Goal: Task Accomplishment & Management: Manage account settings

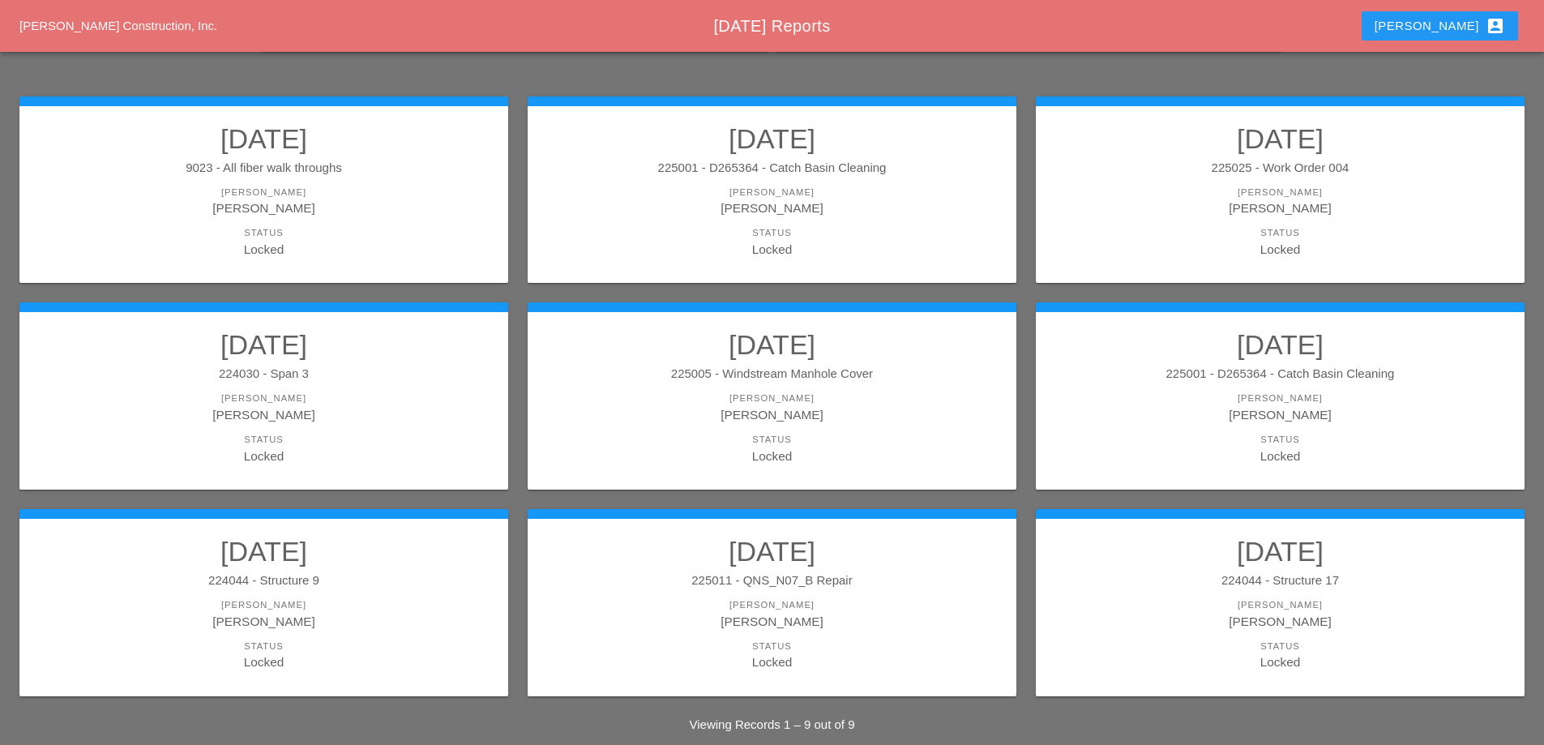
scroll to position [212, 0]
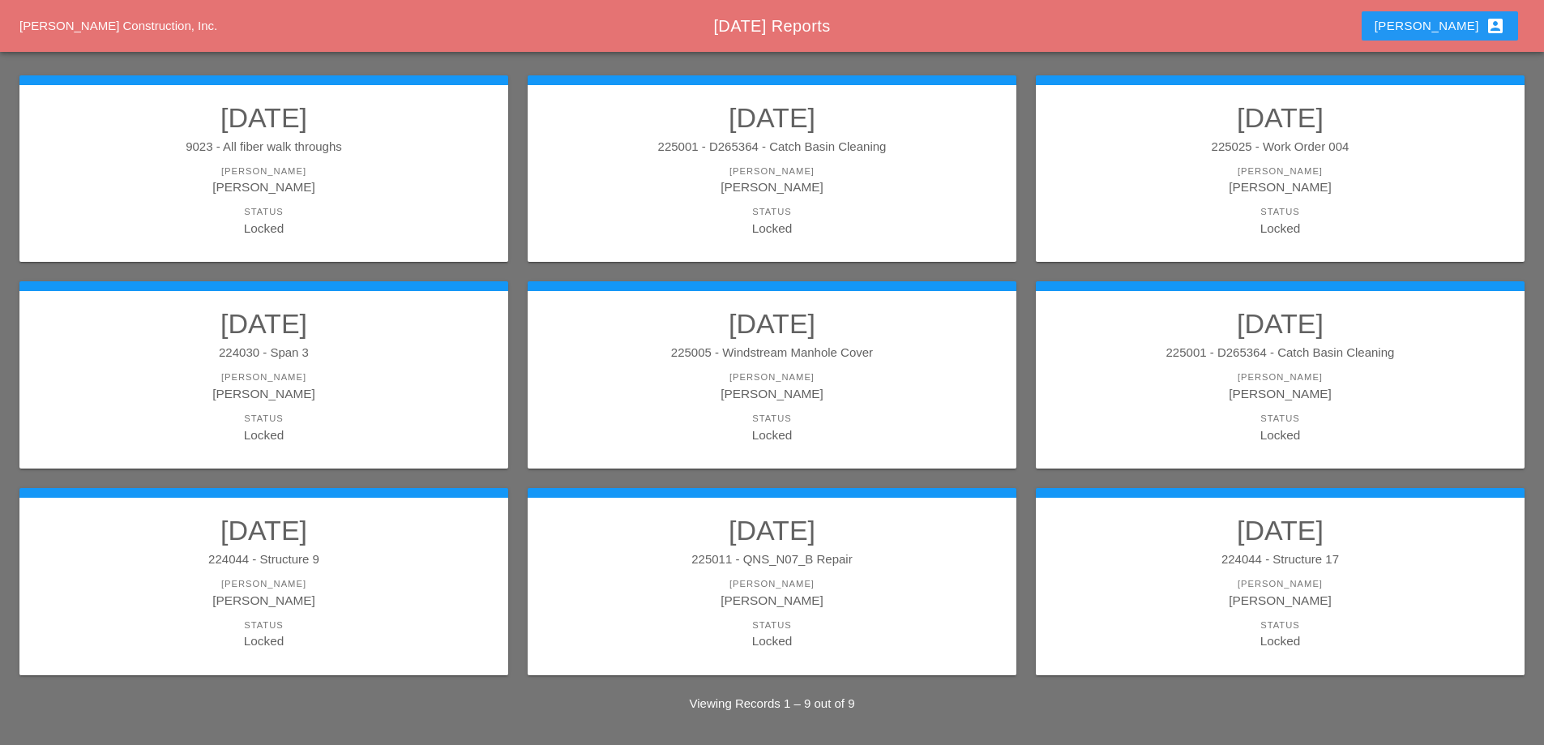
click at [1282, 153] on div "225025 - Work Order 004" at bounding box center [1280, 147] width 456 height 19
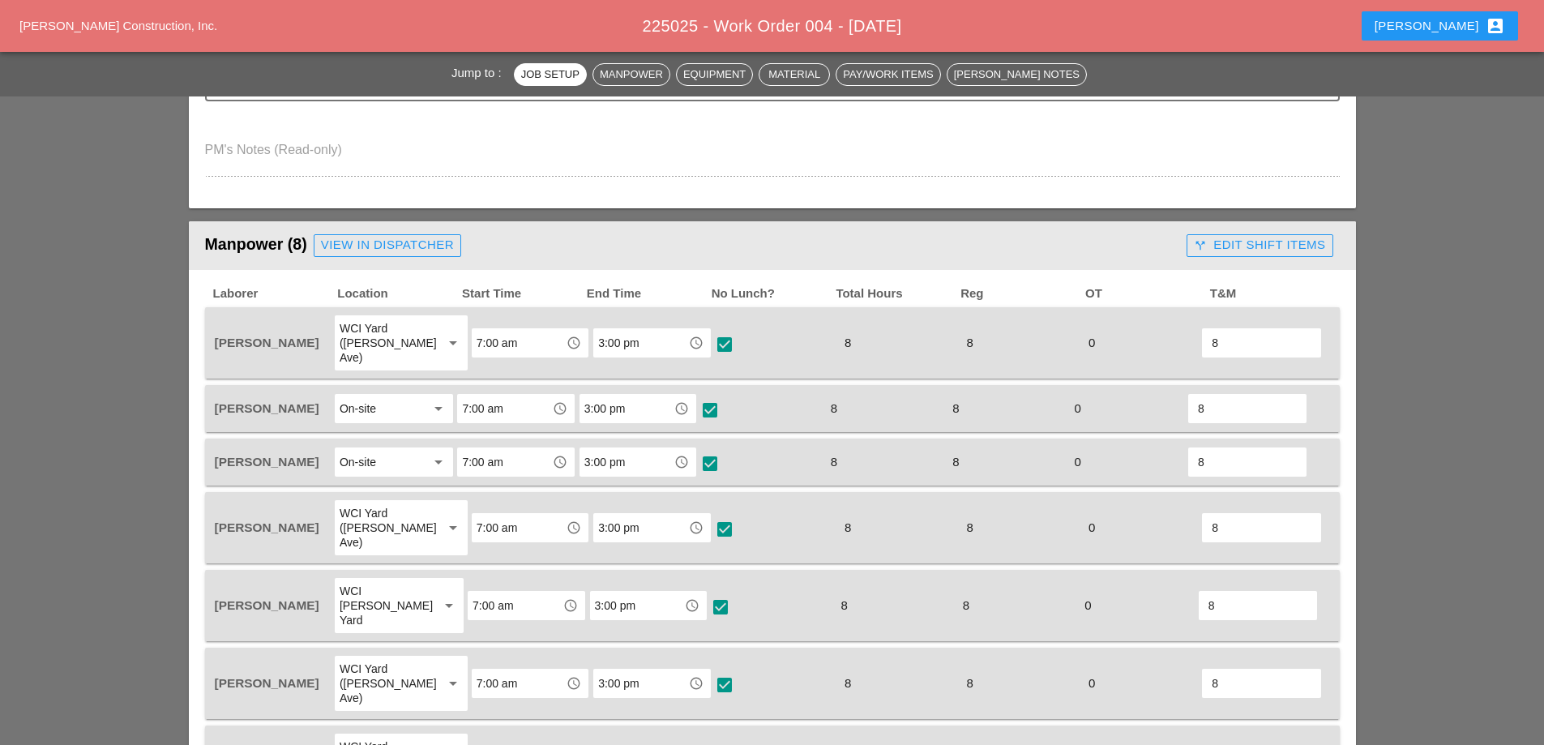
scroll to position [730, 0]
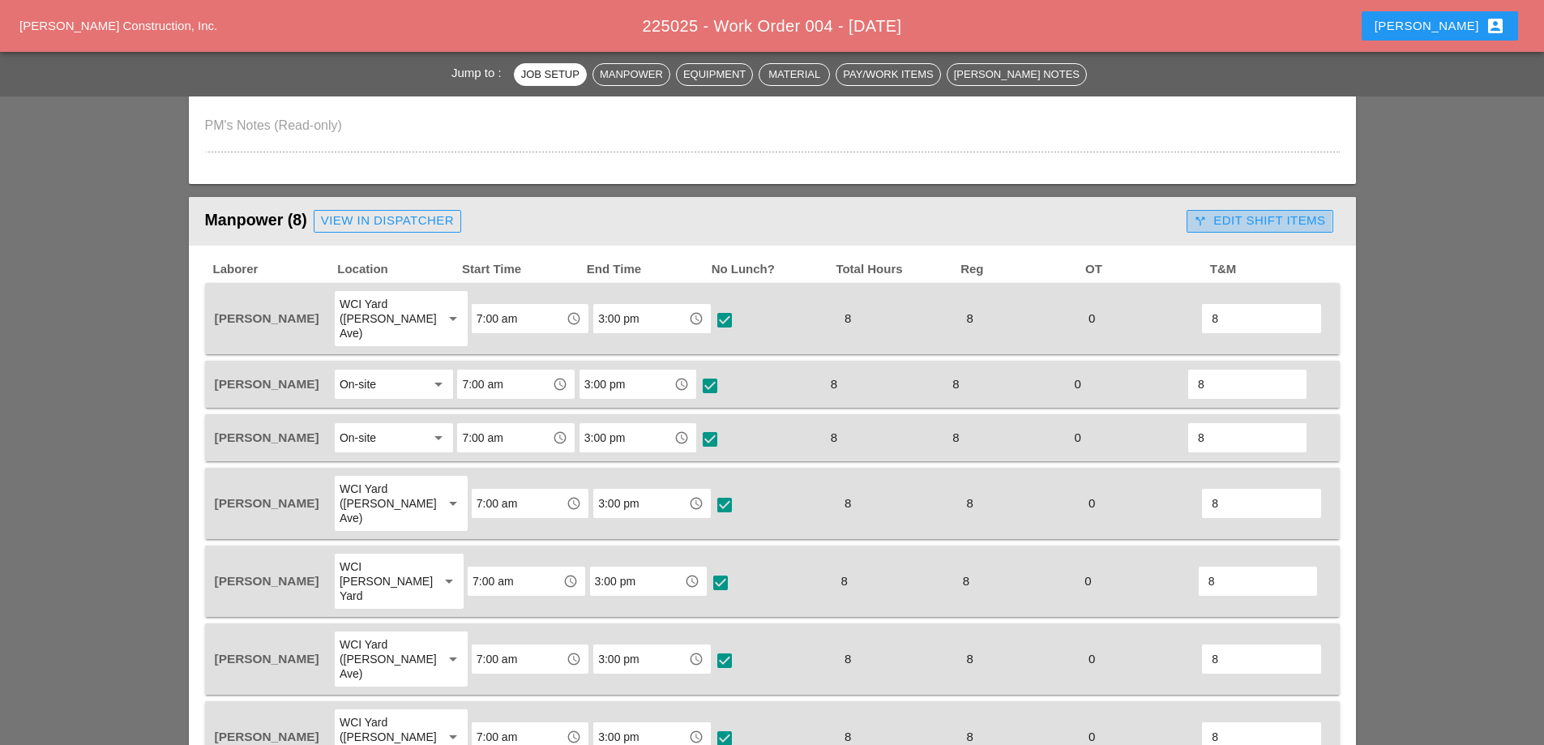
click at [1286, 214] on div "call_split Edit Shift Items" at bounding box center [1259, 221] width 131 height 19
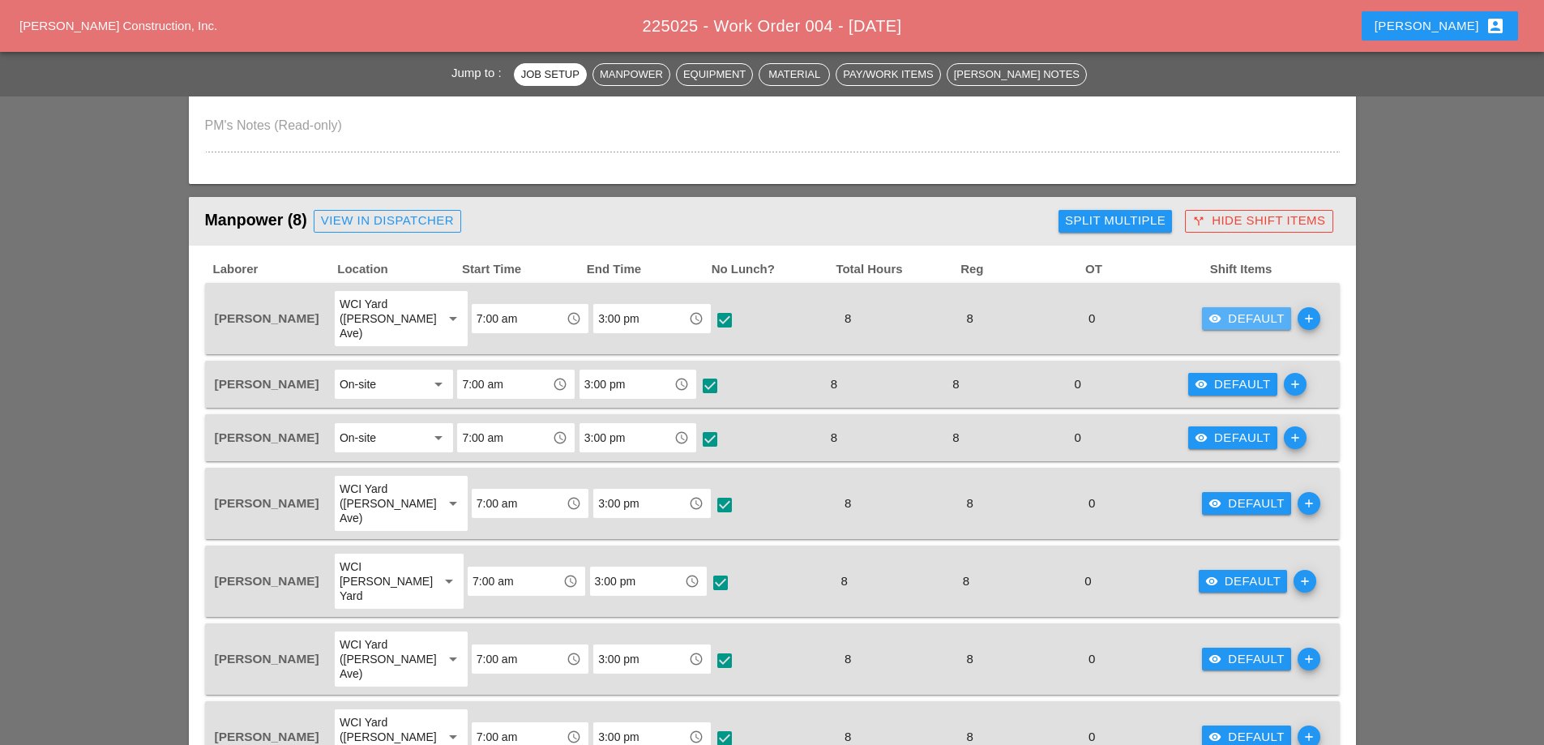
click at [1223, 311] on div "visibility Default" at bounding box center [1247, 319] width 76 height 19
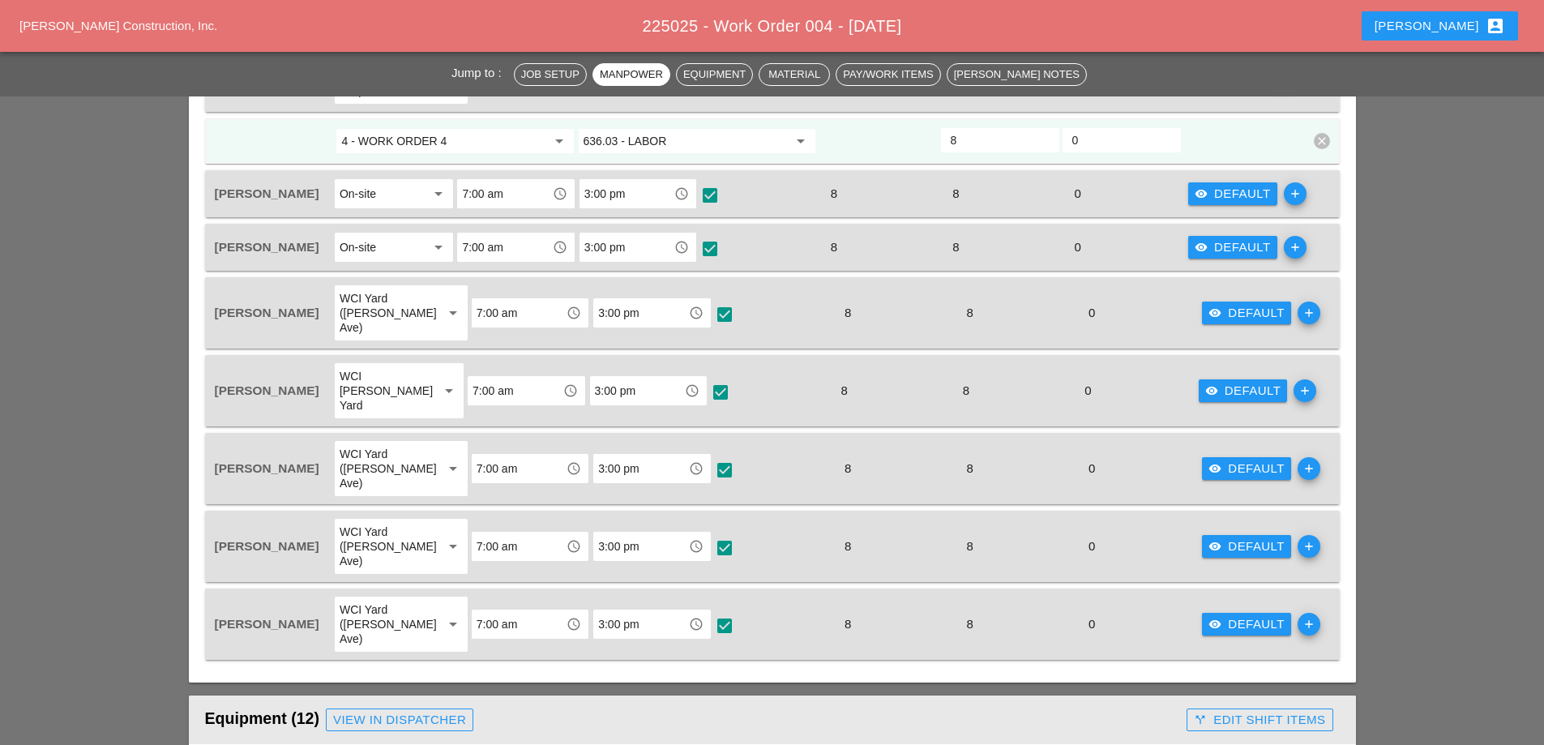
scroll to position [973, 0]
click at [1247, 238] on div "visibility Default" at bounding box center [1233, 247] width 76 height 19
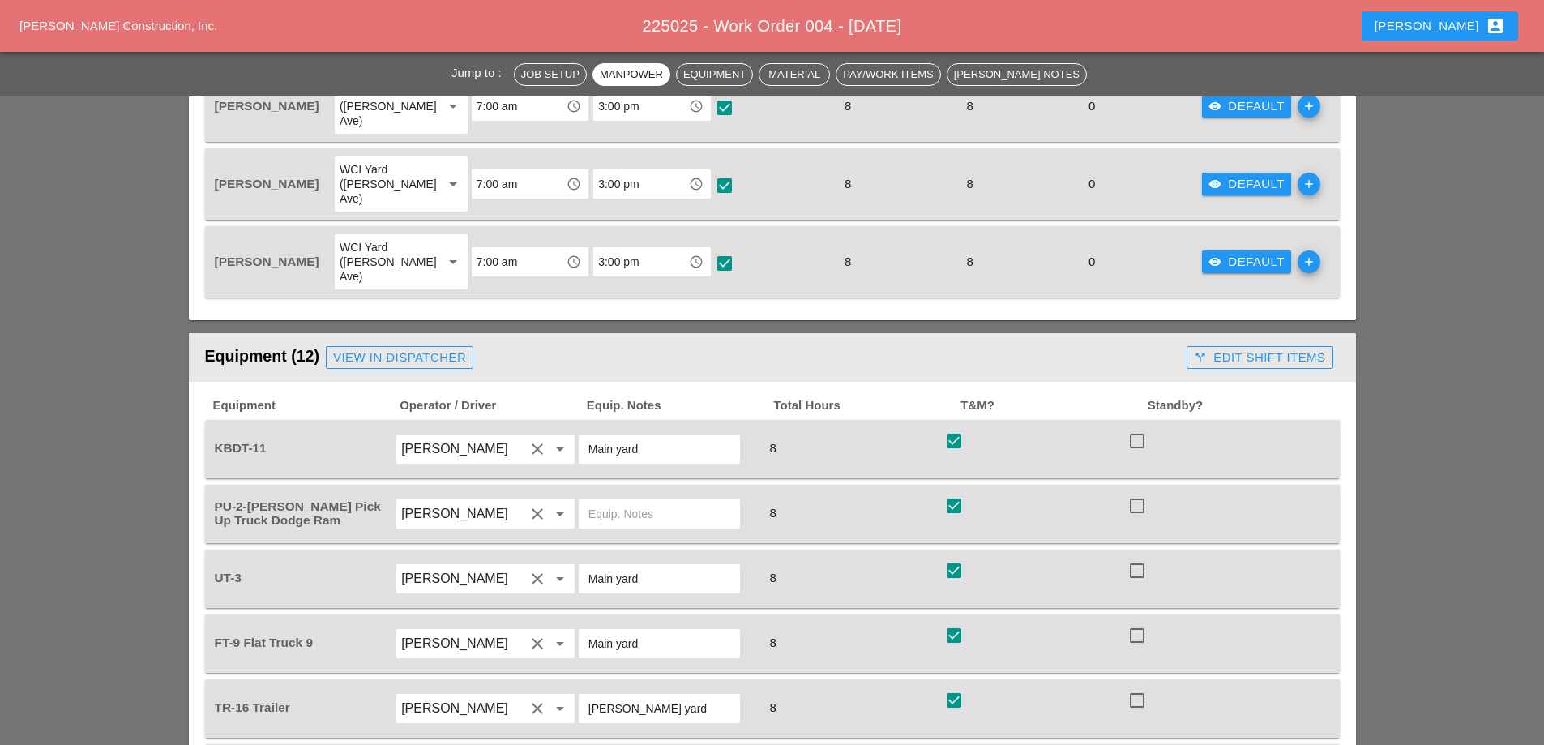
scroll to position [1378, 0]
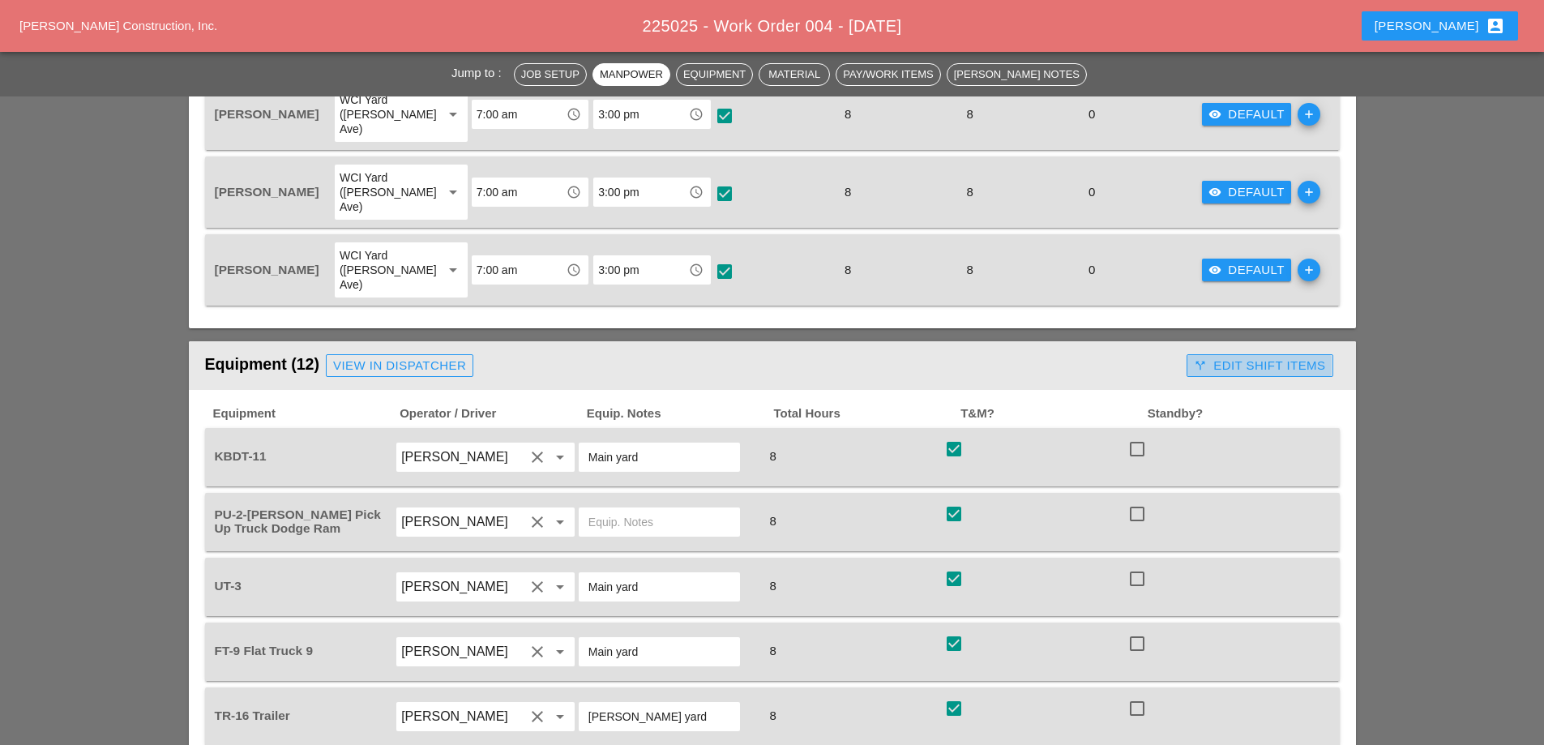
click at [1251, 357] on div "call_split Edit Shift Items" at bounding box center [1259, 366] width 131 height 19
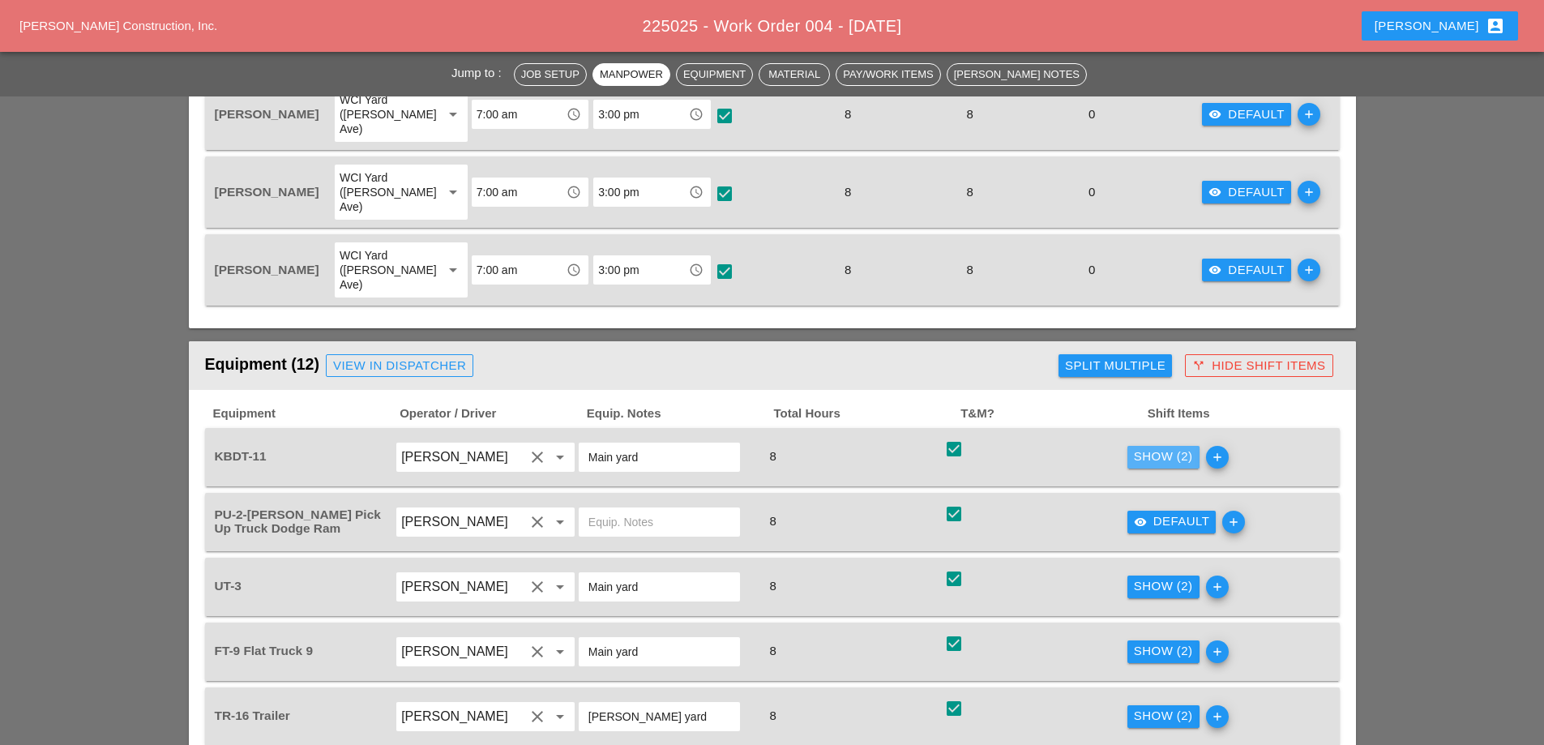
click at [1168, 447] on div "Show (2)" at bounding box center [1163, 456] width 59 height 19
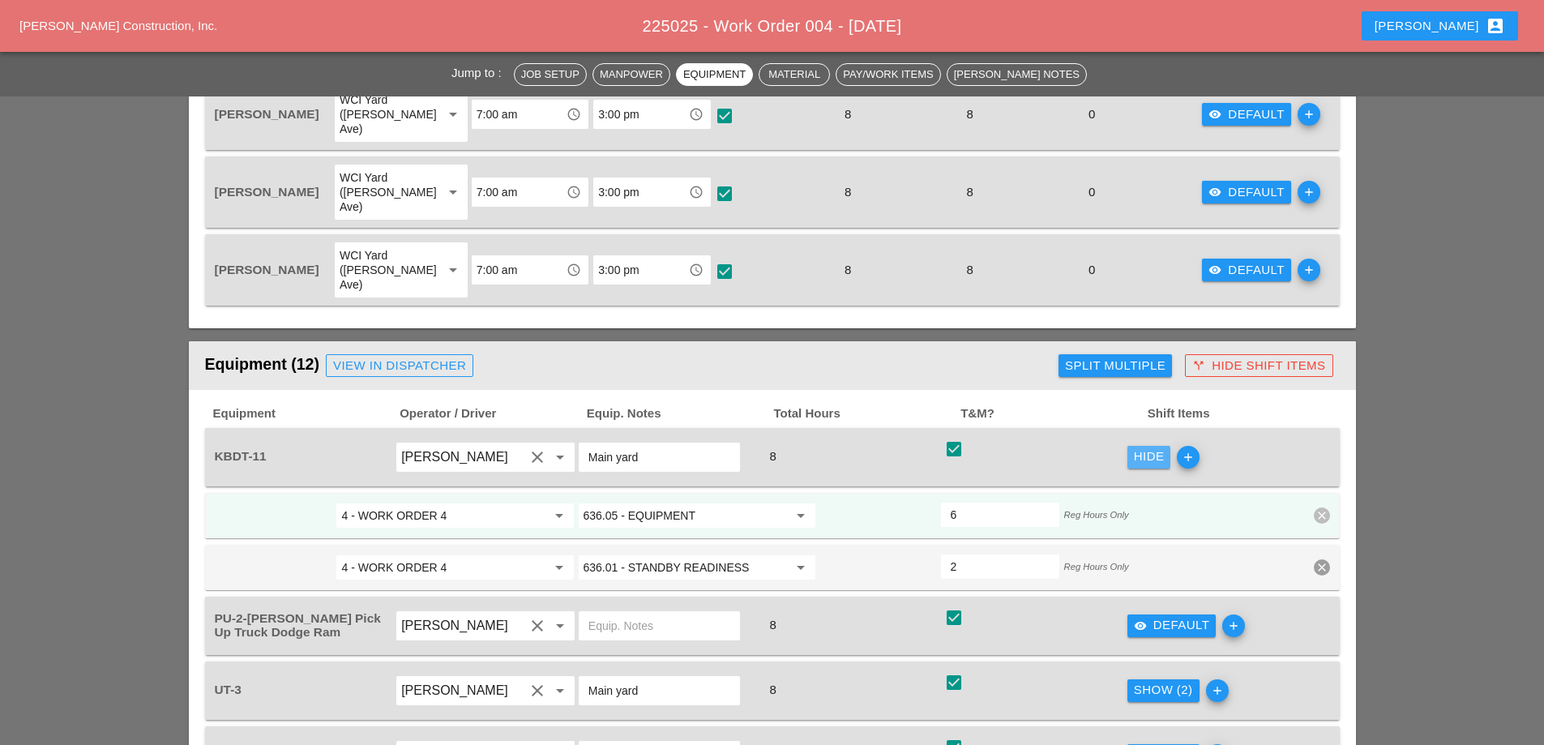
click at [1150, 447] on div "Hide" at bounding box center [1149, 456] width 31 height 19
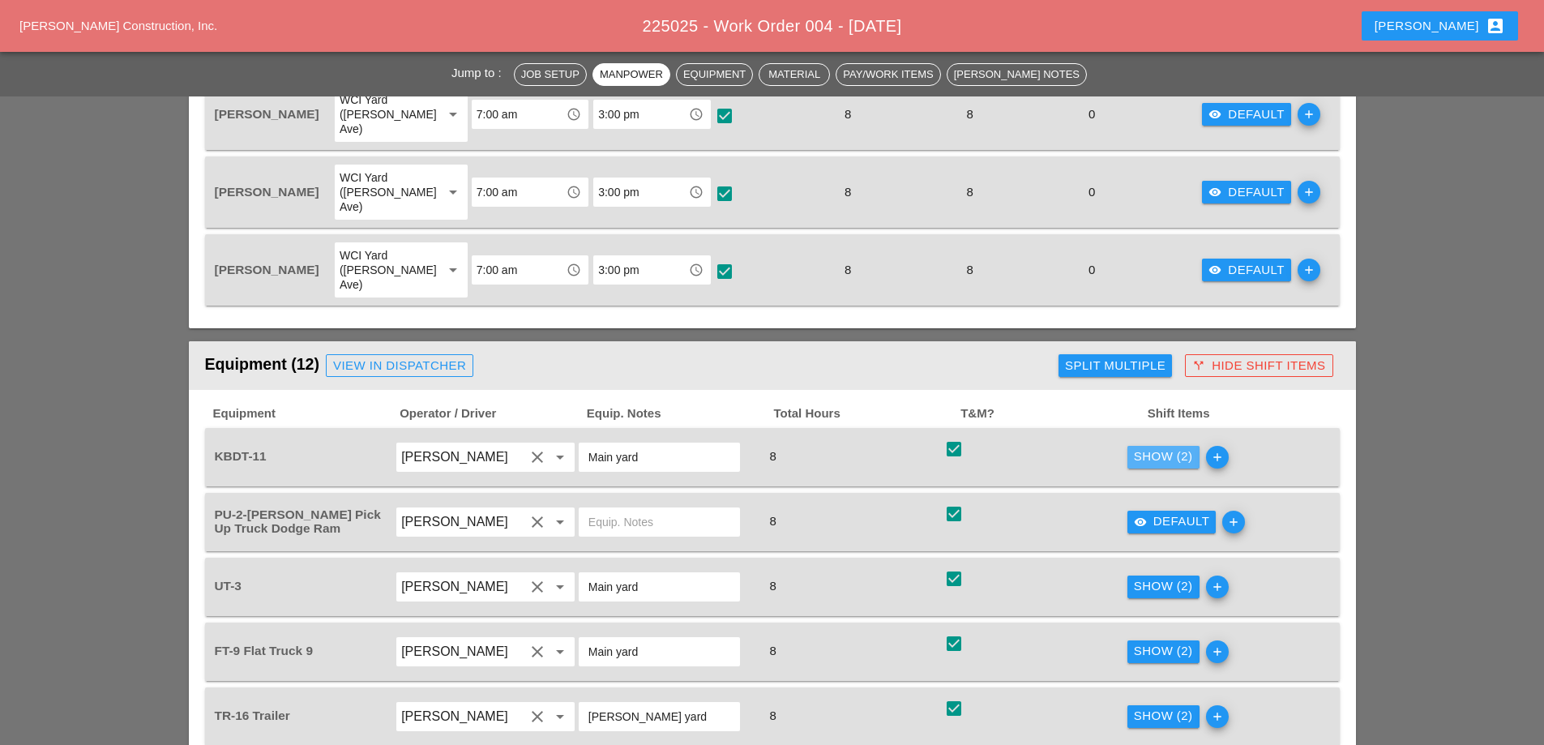
click at [1169, 447] on div "Show (2)" at bounding box center [1163, 456] width 59 height 19
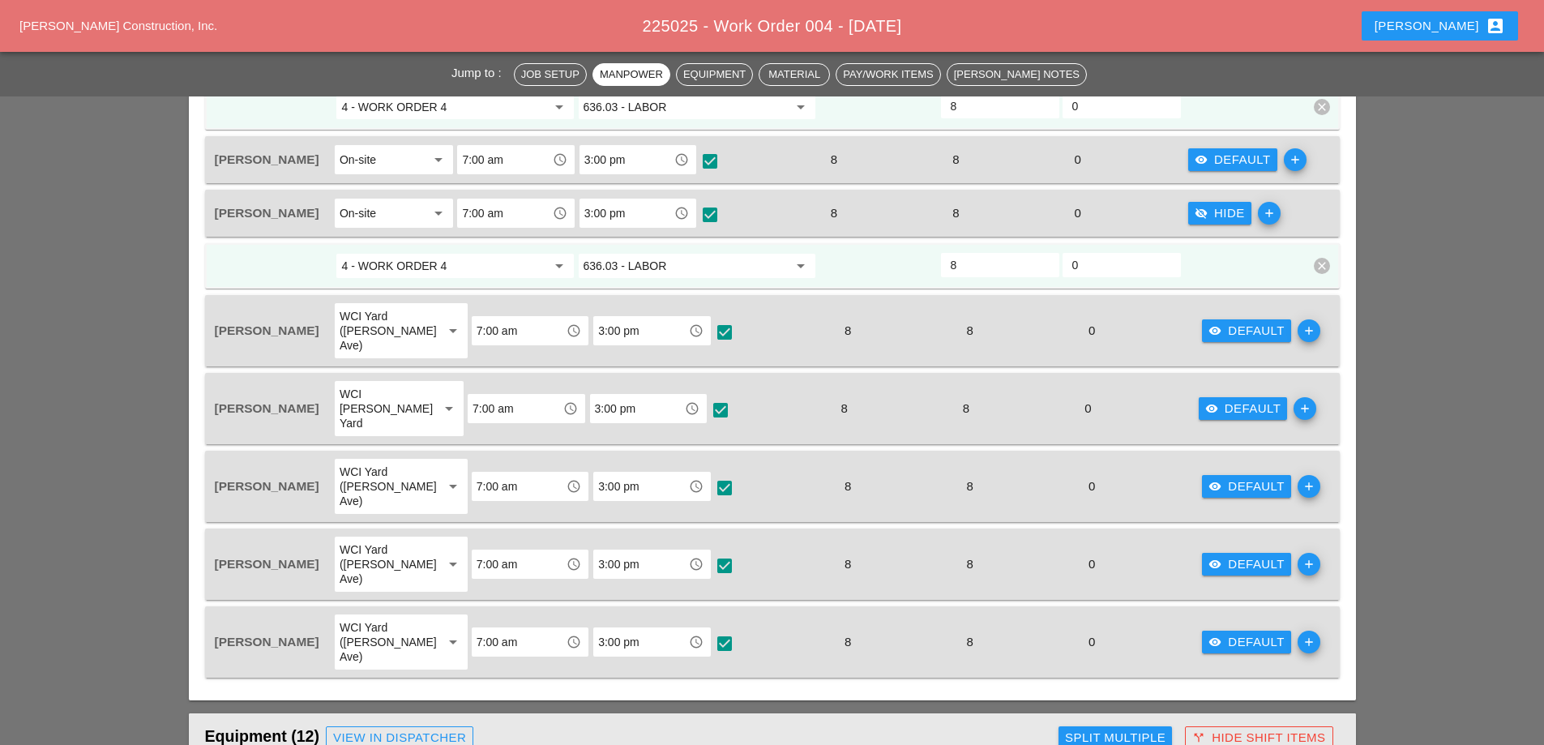
scroll to position [973, 0]
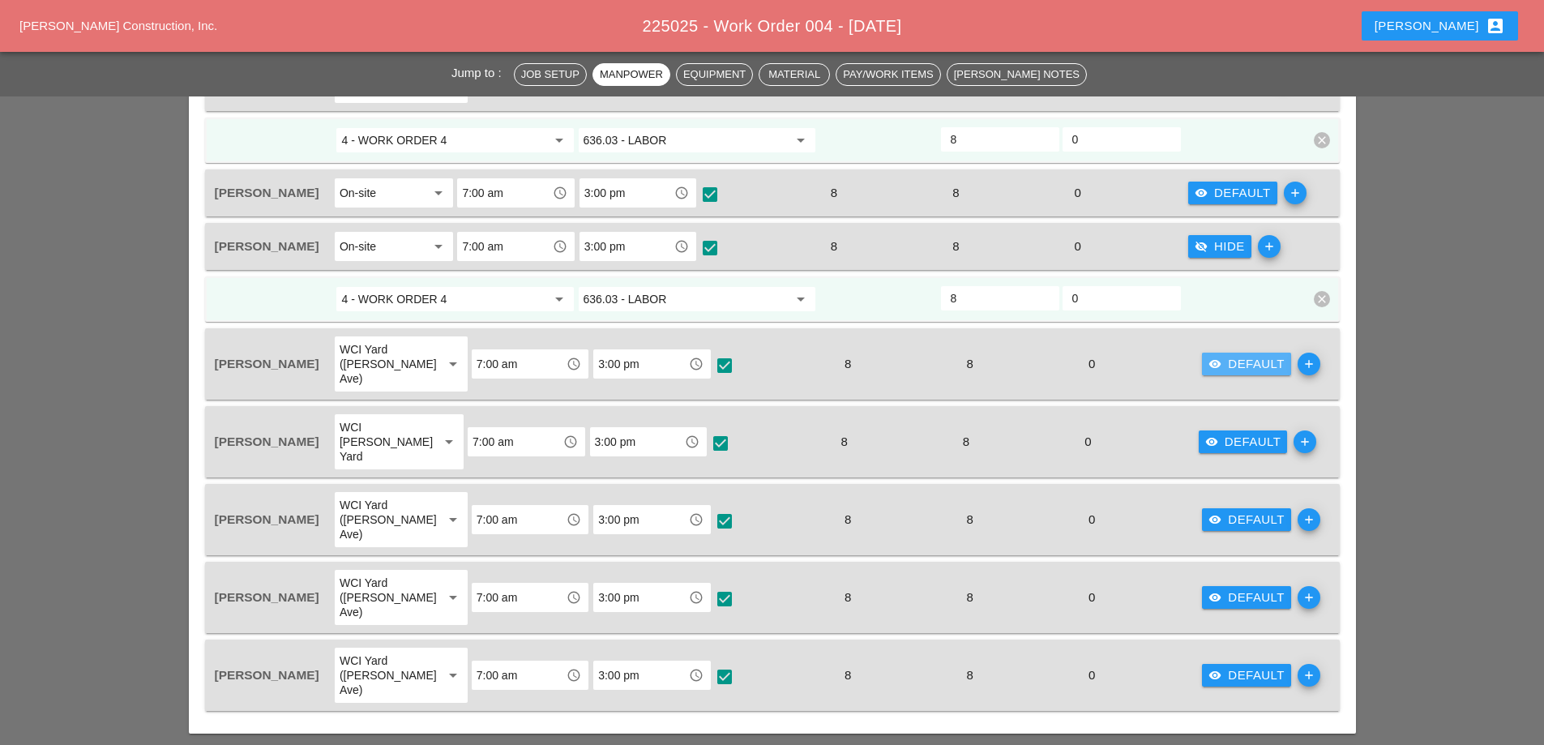
click at [1248, 355] on div "visibility Default" at bounding box center [1247, 364] width 76 height 19
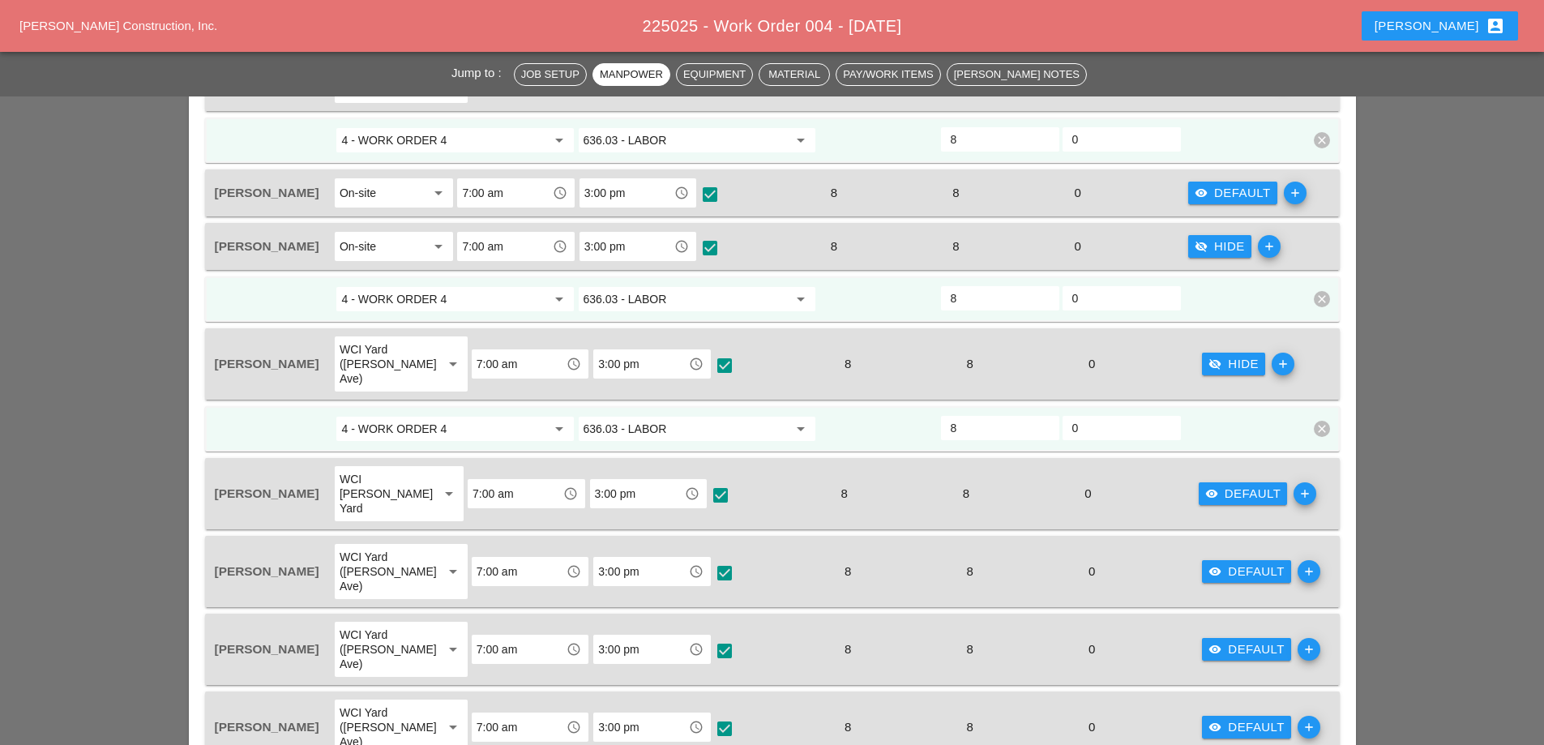
click at [1218, 355] on div "visibility_off Hide" at bounding box center [1234, 364] width 50 height 19
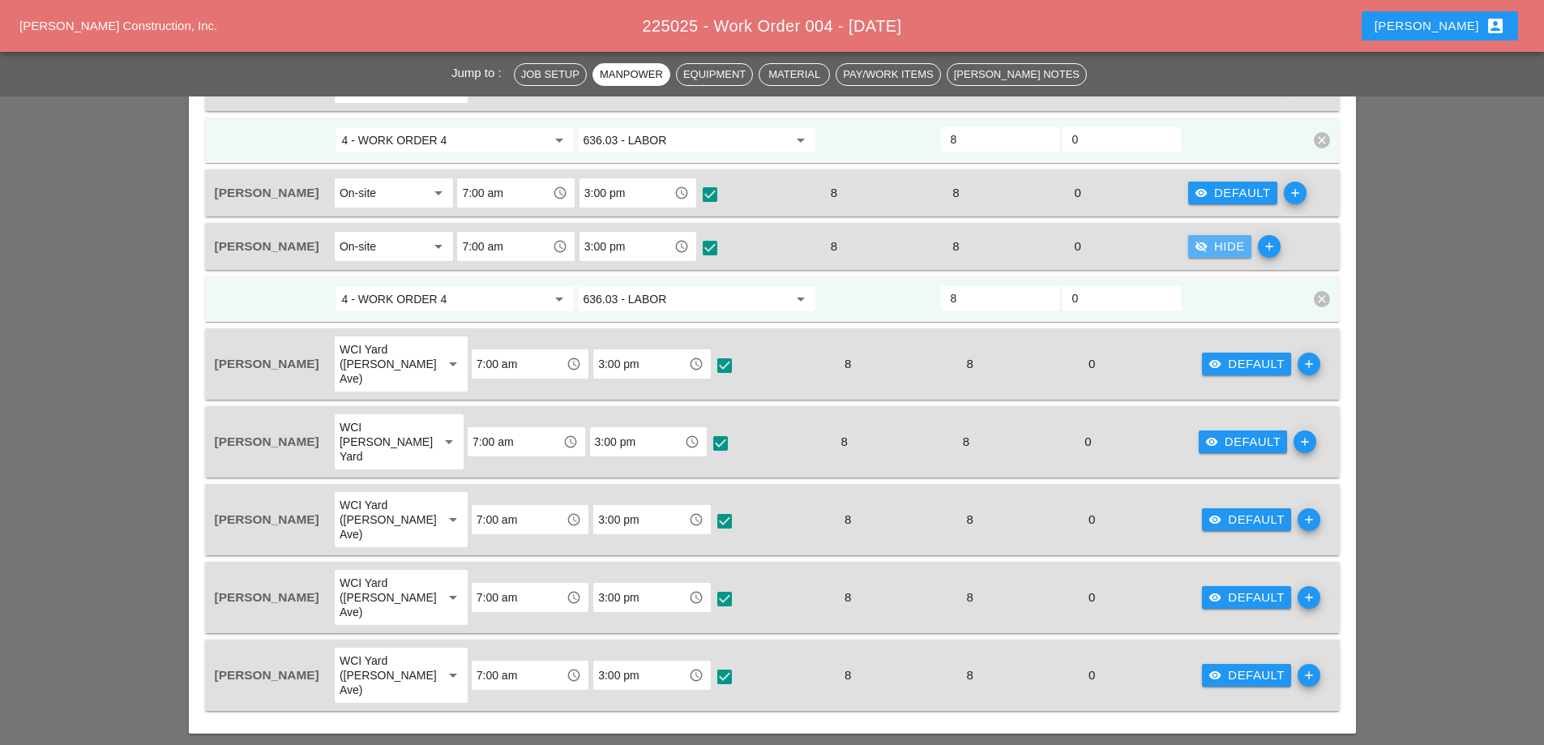
click at [1205, 240] on icon "visibility_off" at bounding box center [1201, 246] width 13 height 13
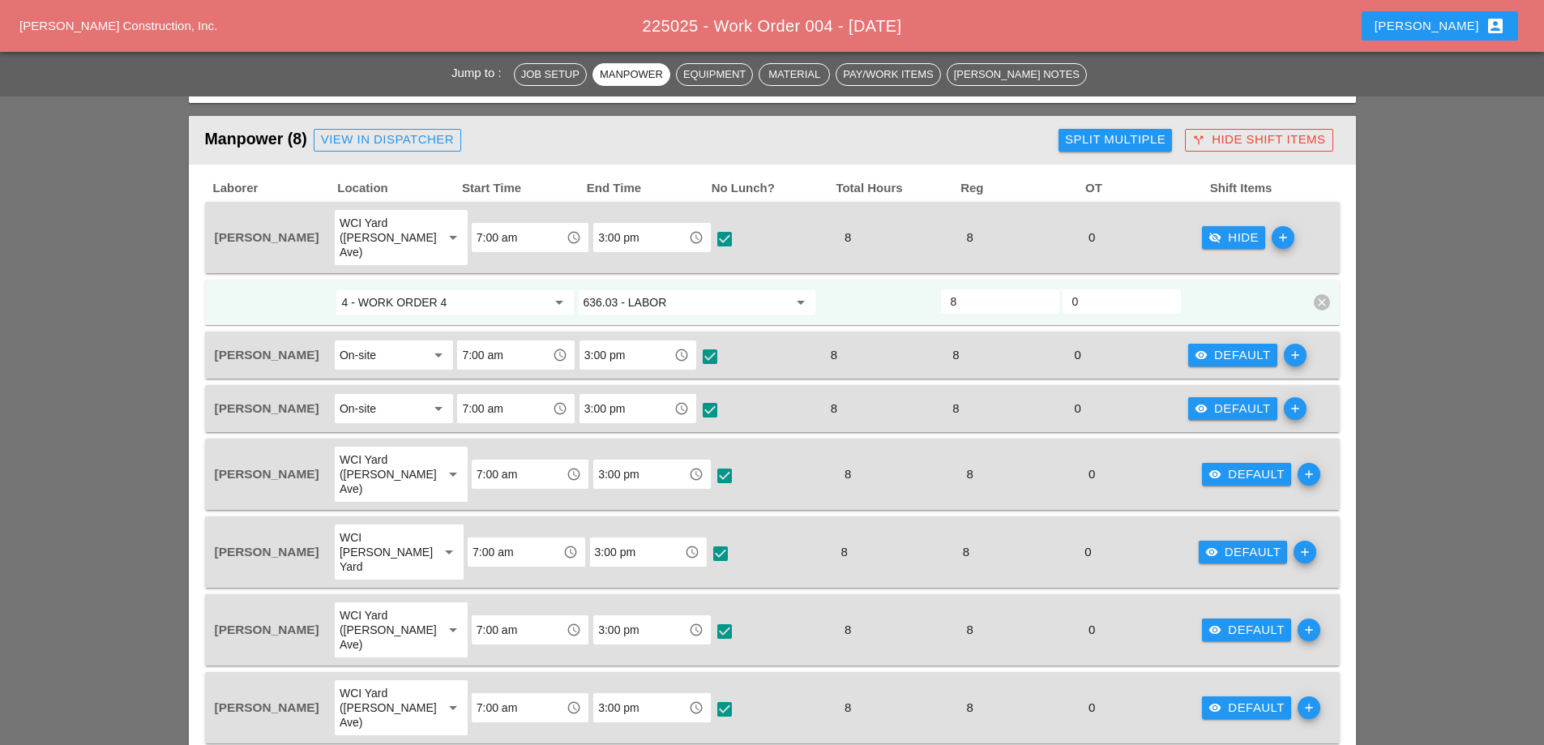
scroll to position [730, 0]
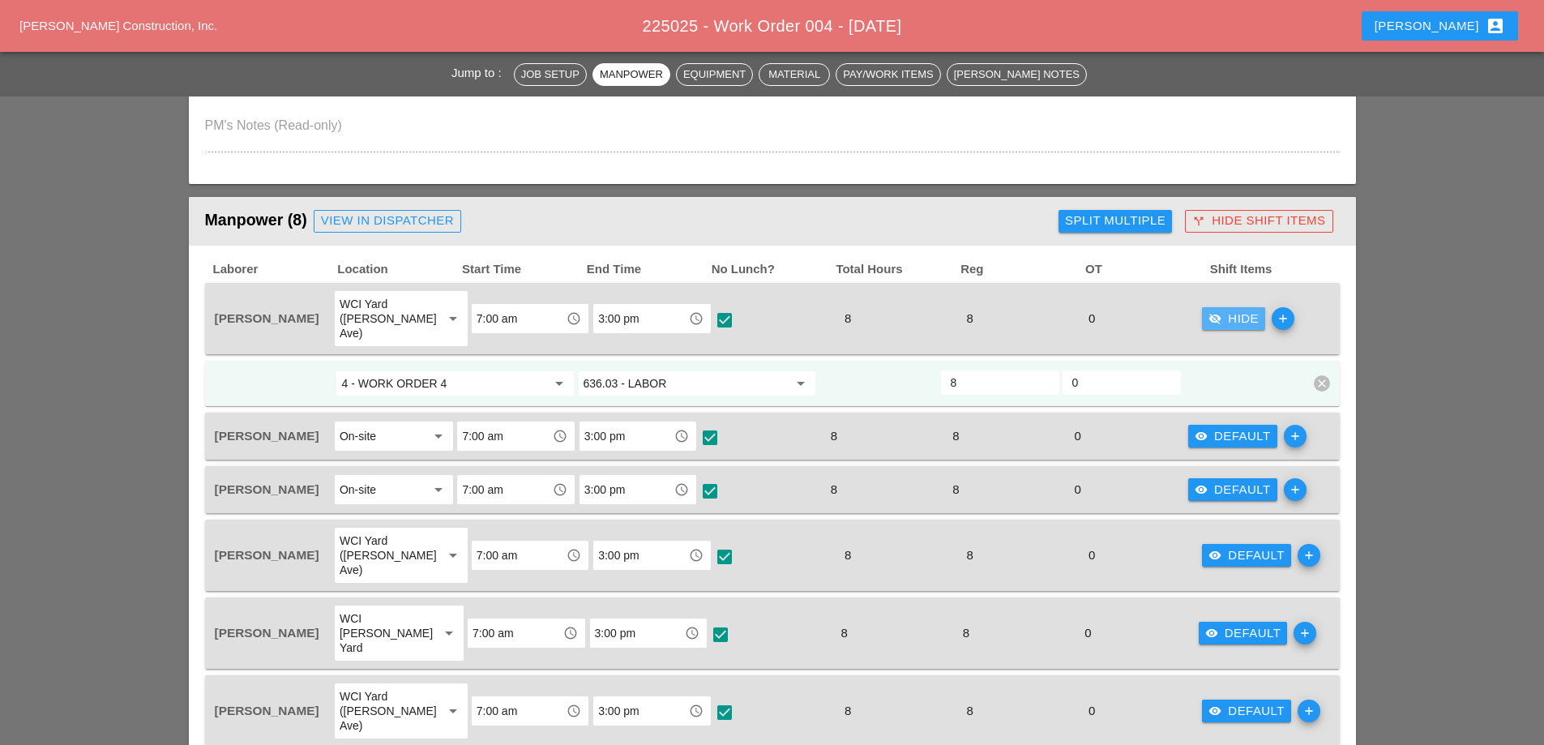
click at [1224, 310] on div "visibility_off Hide" at bounding box center [1234, 319] width 50 height 19
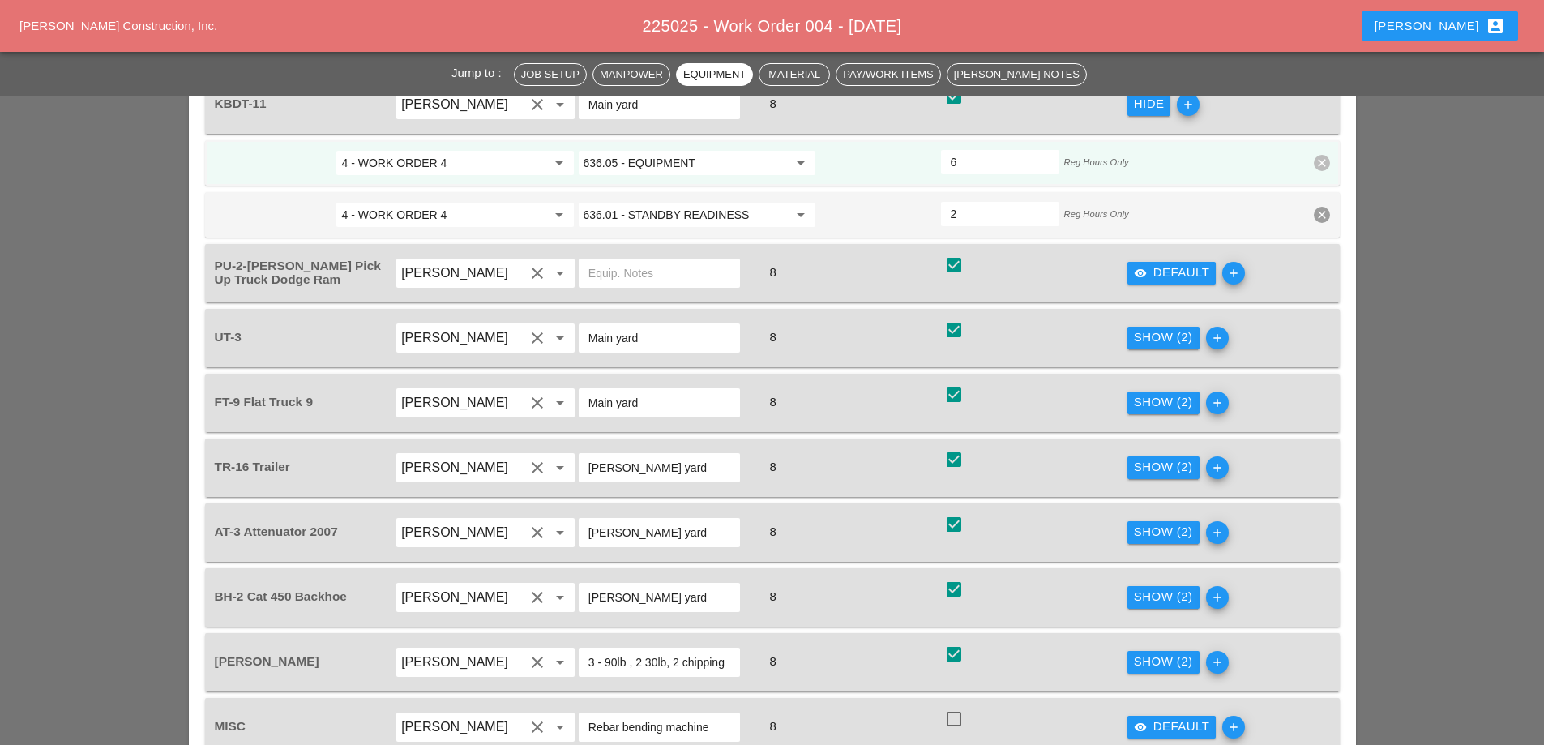
scroll to position [1297, 0]
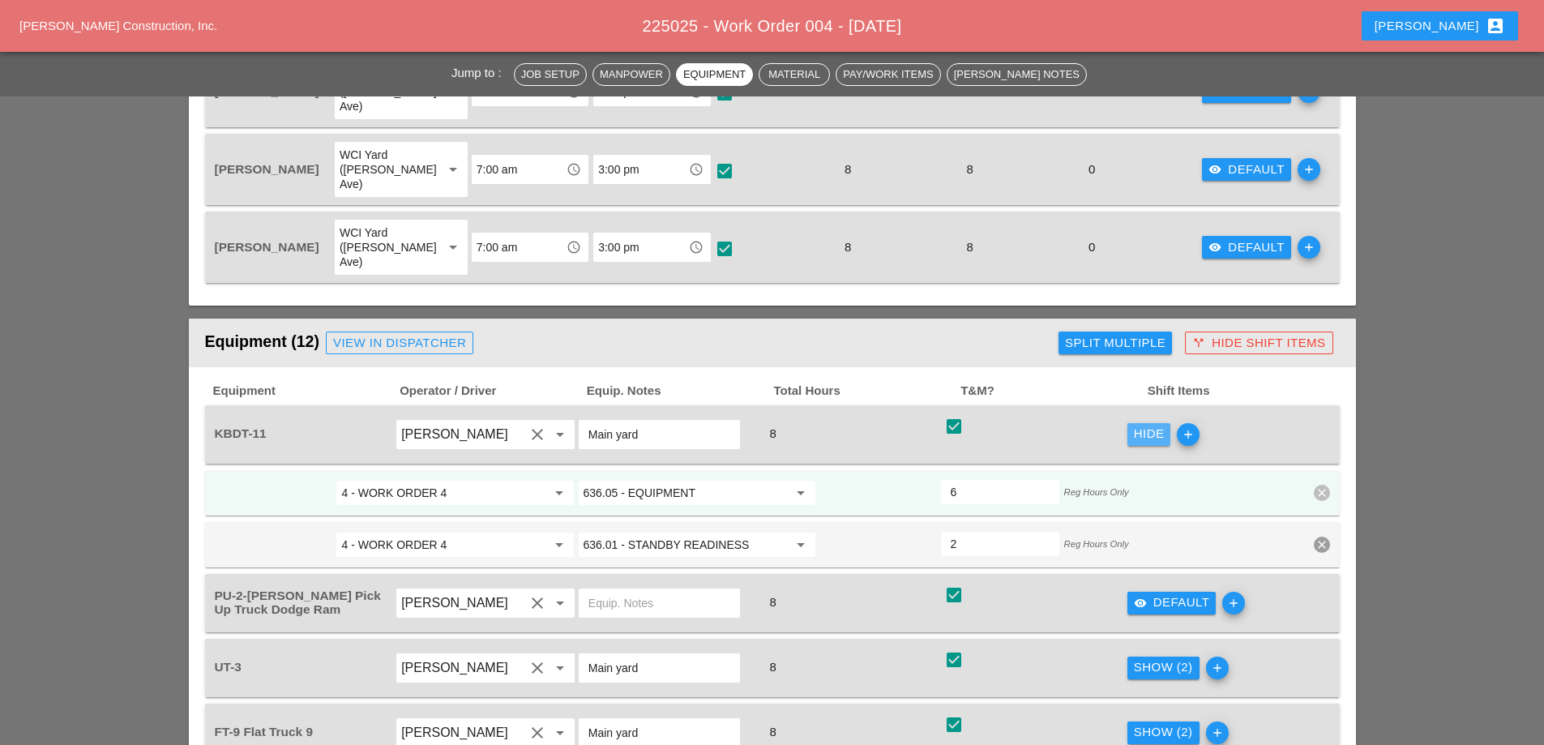
click at [1158, 425] on div "Hide" at bounding box center [1149, 434] width 31 height 19
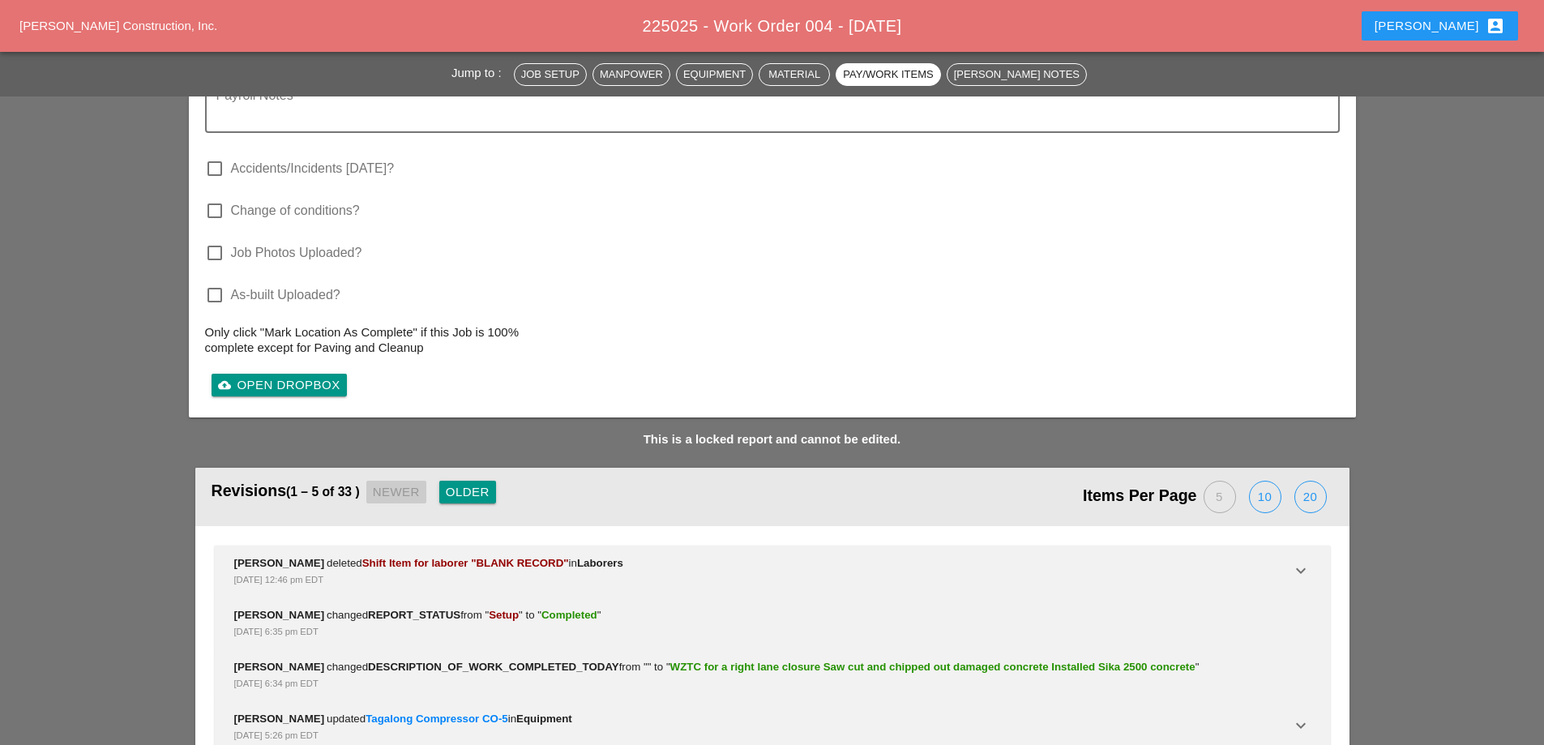
scroll to position [3874, 0]
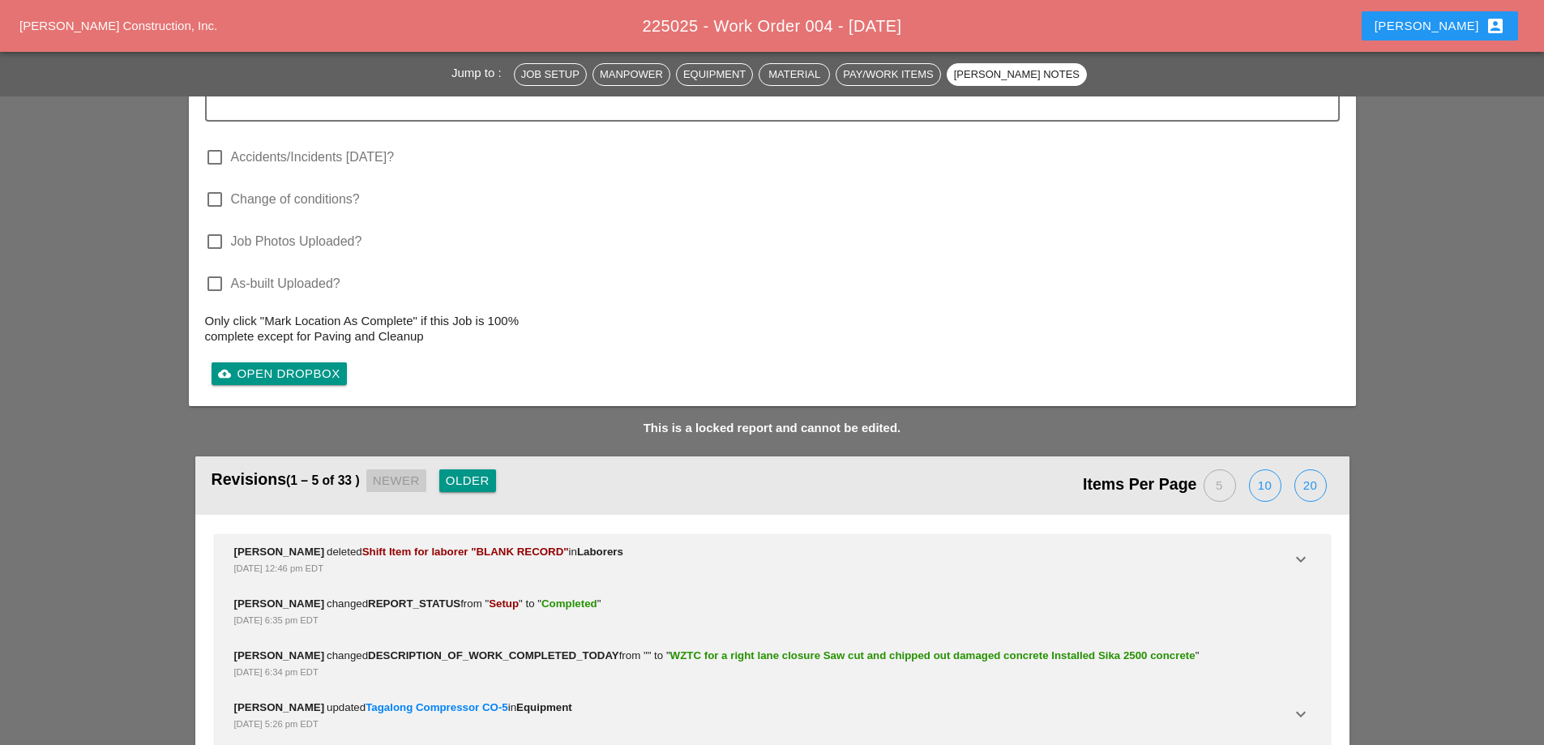
click at [1303, 470] on div "20" at bounding box center [1310, 485] width 31 height 31
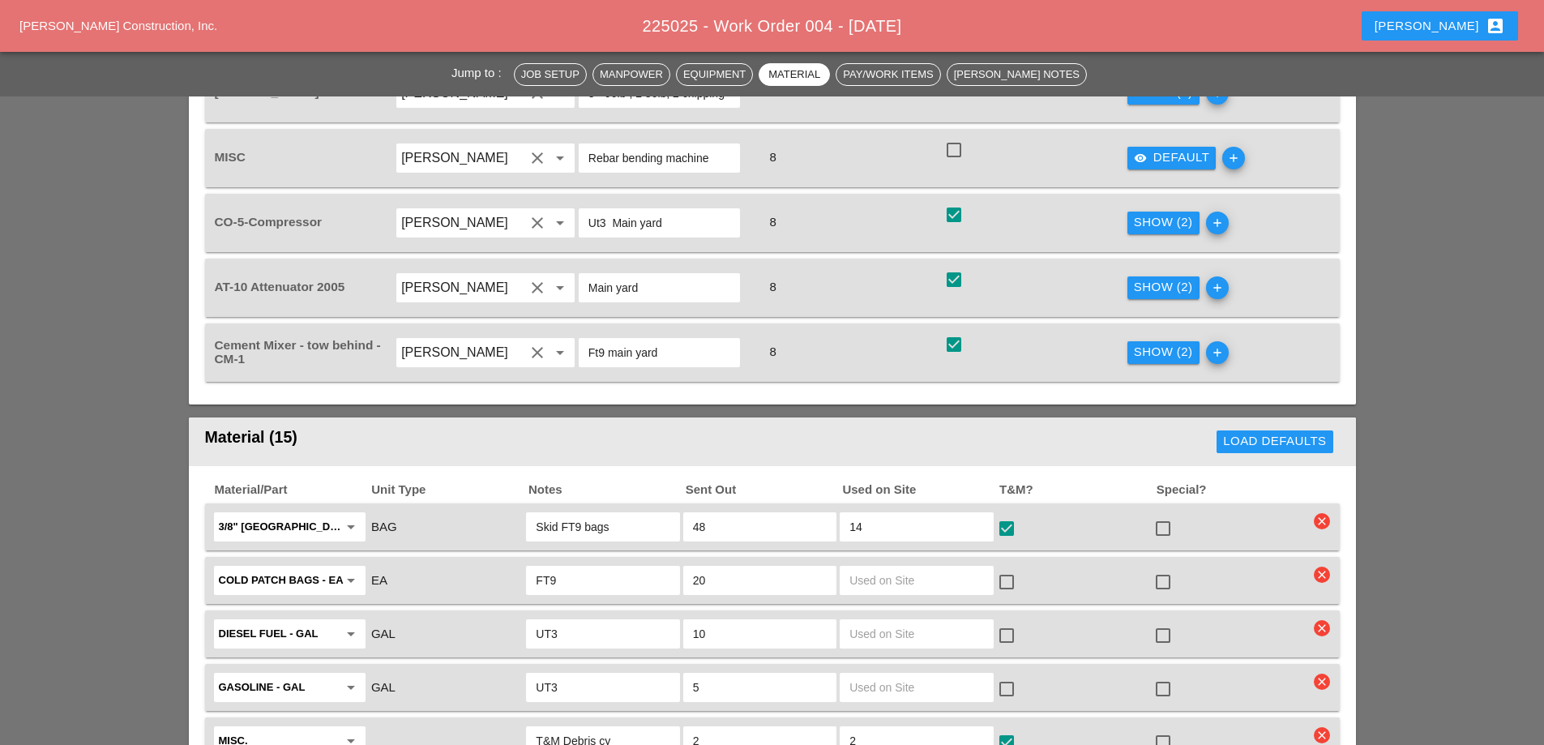
scroll to position [2057, 0]
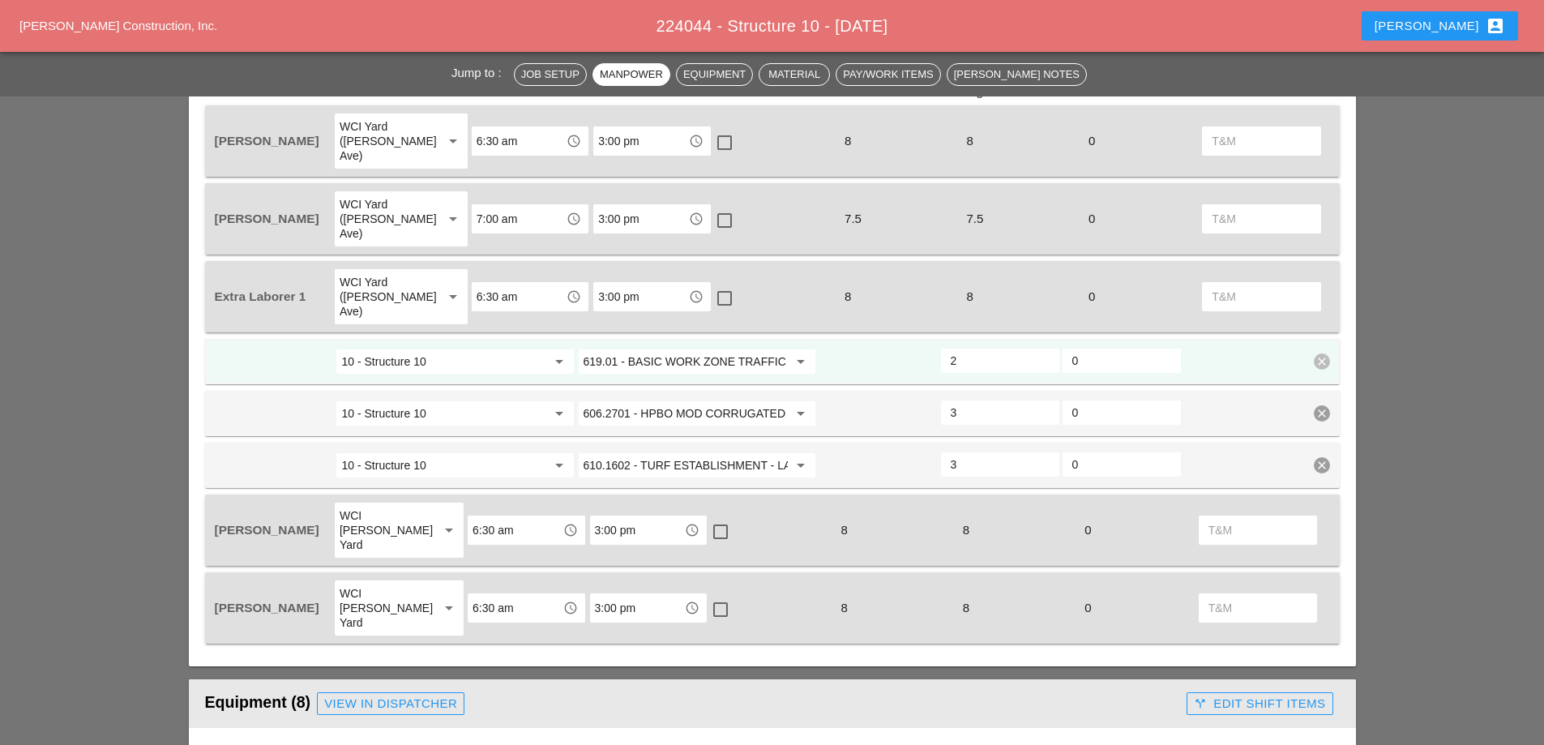
scroll to position [811, 0]
